Goal: Information Seeking & Learning: Learn about a topic

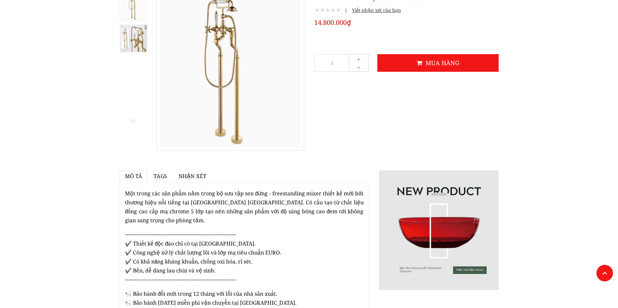
scroll to position [66, 0]
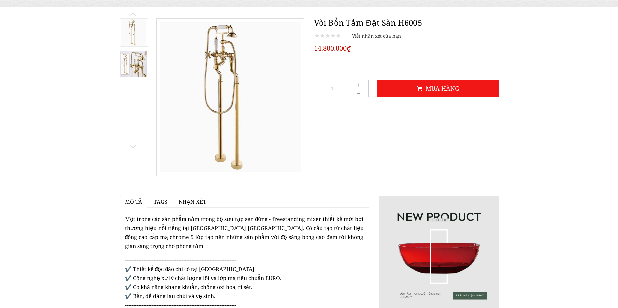
click at [137, 27] on img at bounding box center [133, 32] width 25 height 27
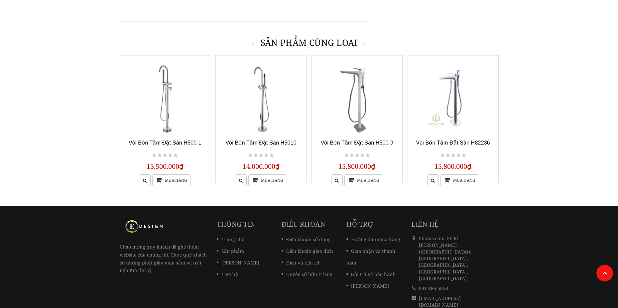
scroll to position [399, 0]
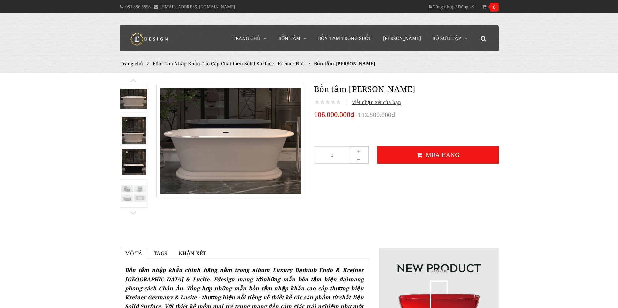
click at [133, 94] on img at bounding box center [133, 99] width 27 height 20
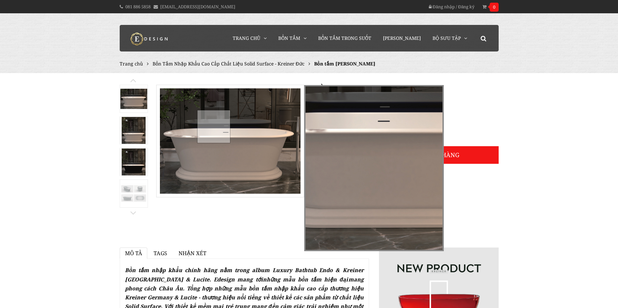
click at [213, 126] on div at bounding box center [213, 126] width 33 height 33
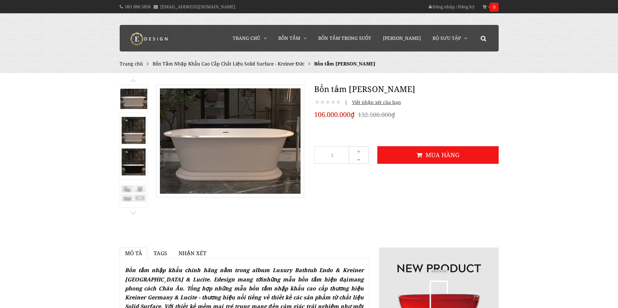
click at [137, 190] on img at bounding box center [133, 193] width 27 height 20
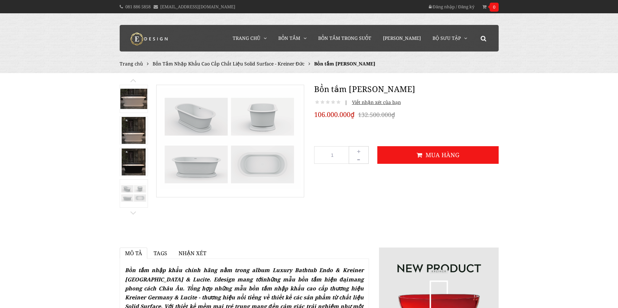
click at [138, 103] on img at bounding box center [133, 99] width 27 height 20
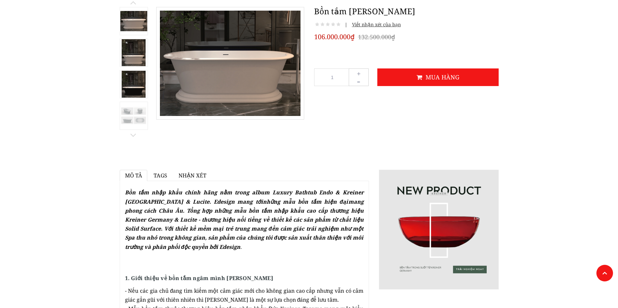
scroll to position [66, 0]
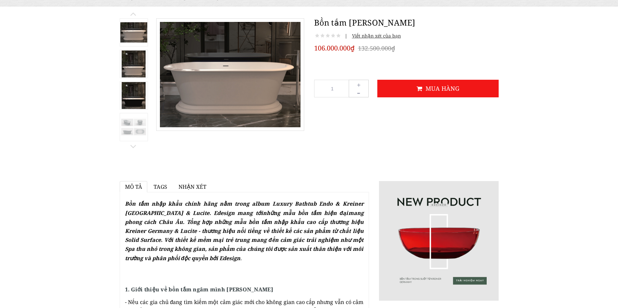
drag, startPoint x: 350, startPoint y: 22, endPoint x: 410, endPoint y: 22, distance: 59.8
click at [410, 22] on h1 "Bồn tắm Teramo Kreiner" at bounding box center [406, 23] width 184 height 12
copy h1 "Teramo Kreiner"
drag, startPoint x: 36, startPoint y: 127, endPoint x: 45, endPoint y: 144, distance: 19.9
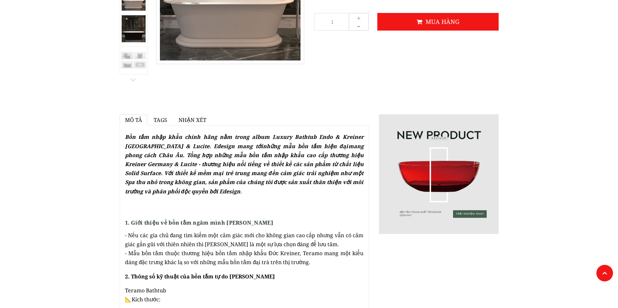
scroll to position [233, 0]
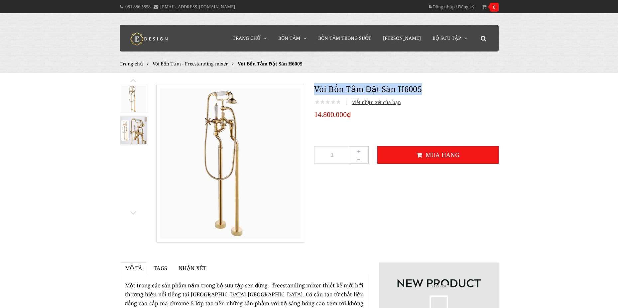
drag, startPoint x: 424, startPoint y: 88, endPoint x: 311, endPoint y: 92, distance: 112.7
click at [311, 92] on div "Vòi Bồn Tắm Đặt Sàn H6005 | Viết nhận xét của bạn 14.800.000₫ 1 + - Mua hàng" at bounding box center [406, 125] width 194 height 99
copy h1 "Vòi Bồn Tắm Đặt Sàn H6005"
